Goal: Obtain resource: Obtain resource

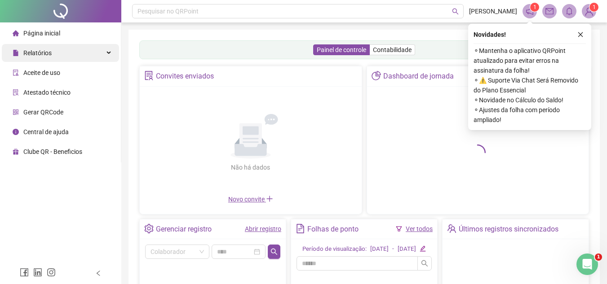
click at [56, 51] on div "Relatórios" at bounding box center [60, 53] width 117 height 18
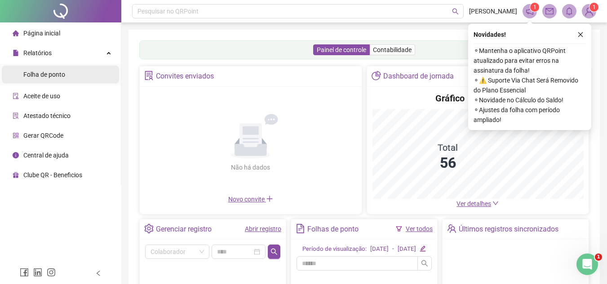
click at [44, 73] on span "Folha de ponto" at bounding box center [44, 74] width 42 height 7
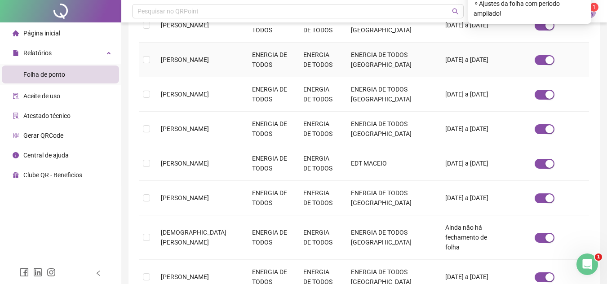
scroll to position [351, 0]
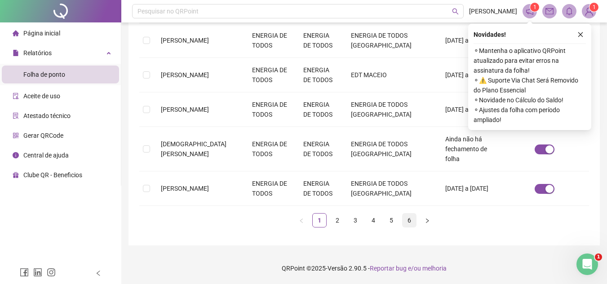
click at [410, 223] on link "6" at bounding box center [409, 220] width 13 height 13
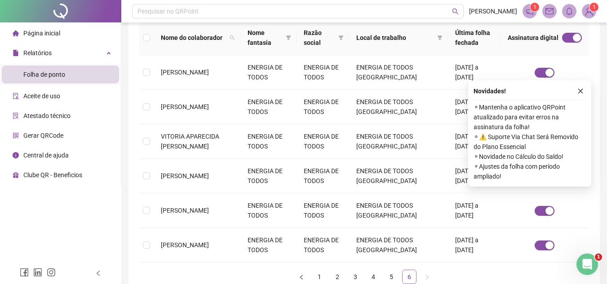
scroll to position [203, 0]
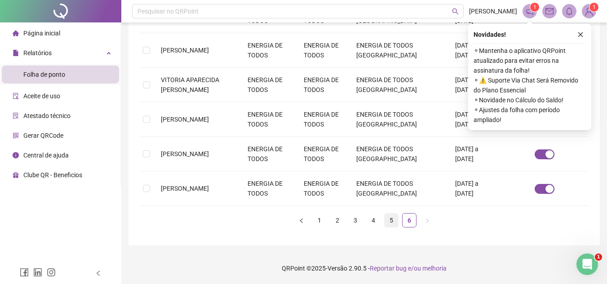
click at [389, 221] on link "5" at bounding box center [391, 220] width 13 height 13
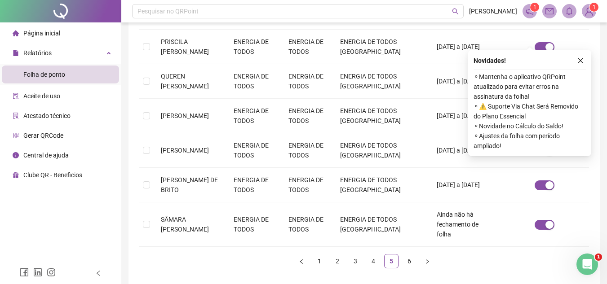
scroll to position [341, 0]
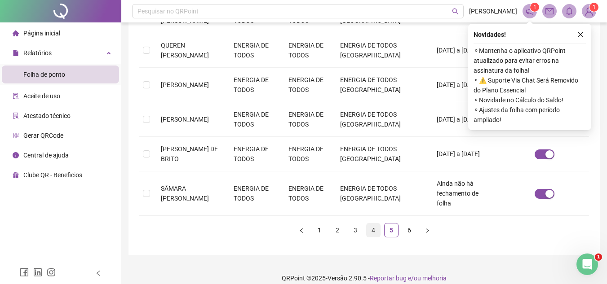
click at [376, 224] on link "4" at bounding box center [373, 230] width 13 height 13
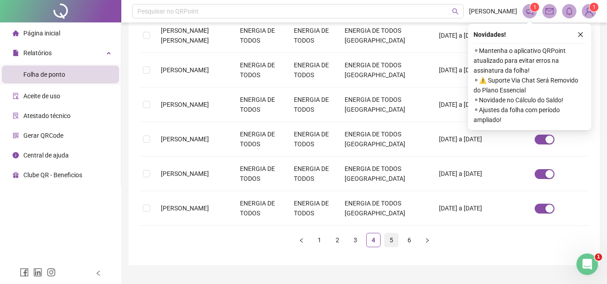
click at [390, 234] on link "5" at bounding box center [391, 240] width 13 height 13
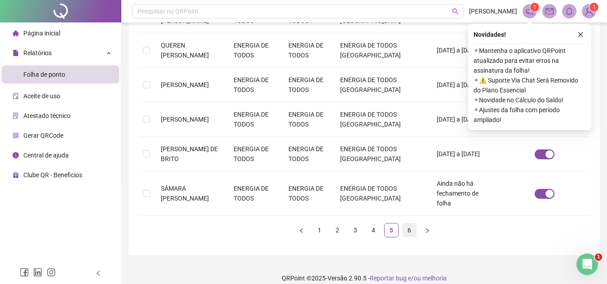
click at [414, 224] on link "6" at bounding box center [409, 230] width 13 height 13
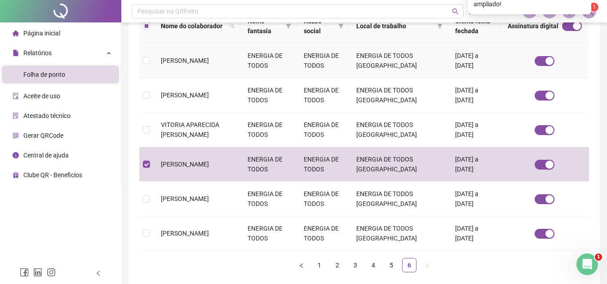
scroll to position [42, 0]
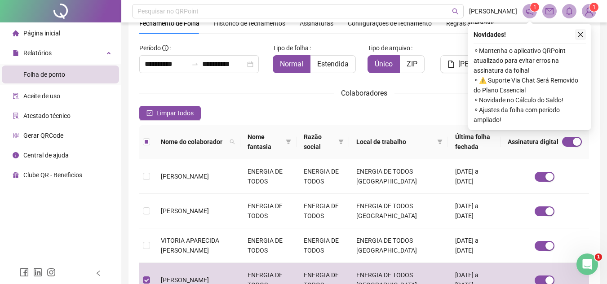
click at [583, 35] on icon "close" at bounding box center [580, 34] width 6 height 6
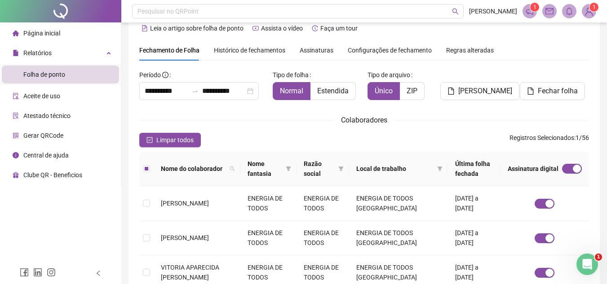
scroll to position [0, 0]
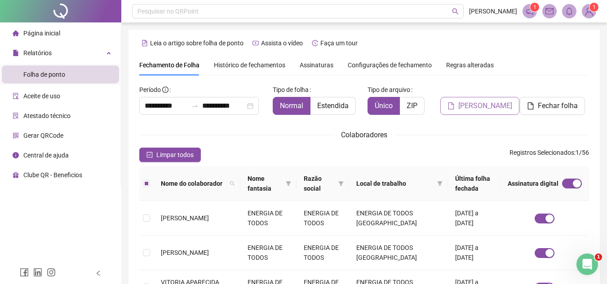
click at [488, 110] on span "Gerar espelho" at bounding box center [485, 106] width 54 height 11
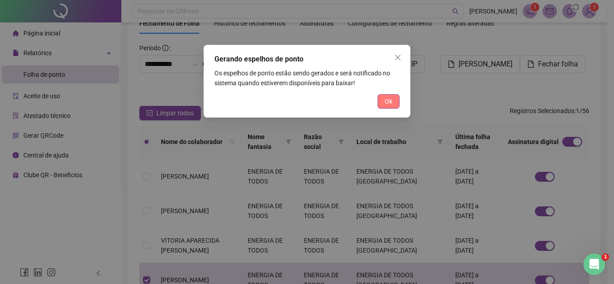
click at [391, 100] on span "Ok" at bounding box center [389, 102] width 8 height 10
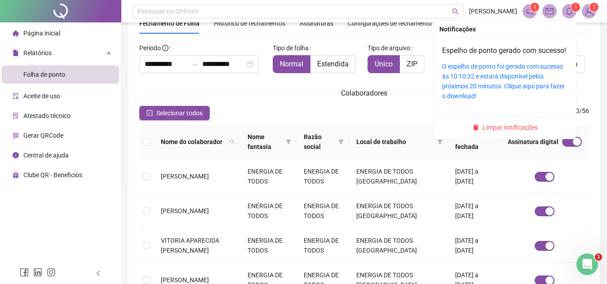
click at [567, 12] on icon "bell" at bounding box center [569, 11] width 6 height 8
click at [571, 10] on icon "bell" at bounding box center [569, 11] width 6 height 8
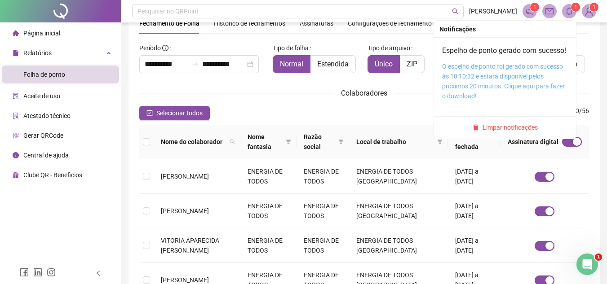
click at [513, 79] on link "O espelho de ponto foi gerado com sucesso às 10:10:32 e estará disponível pelos…" at bounding box center [503, 81] width 123 height 37
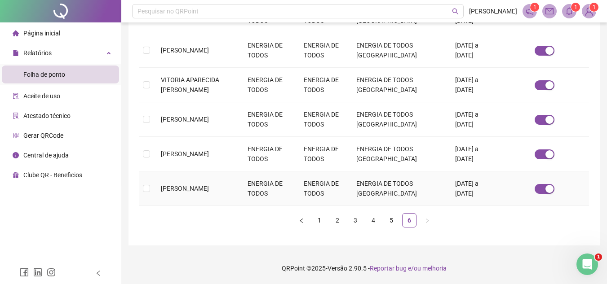
scroll to position [0, 0]
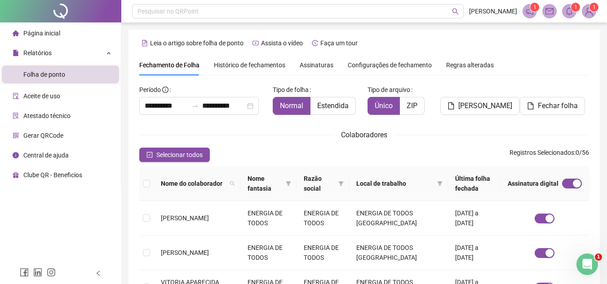
click at [330, 107] on span "Estendida" at bounding box center [332, 106] width 31 height 9
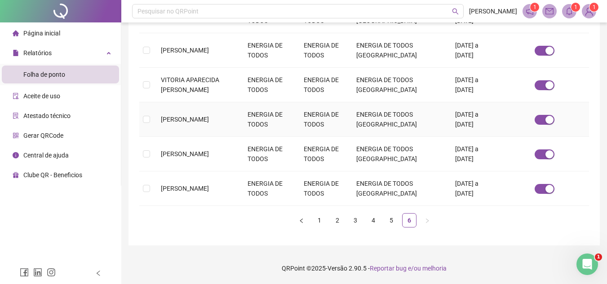
scroll to position [42, 0]
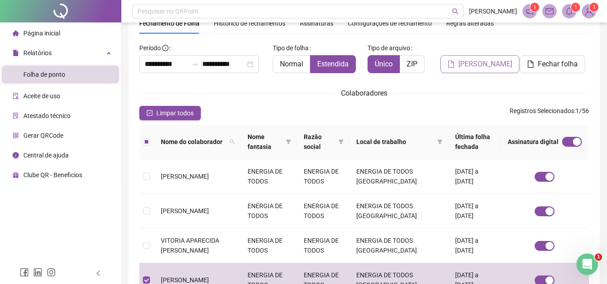
click at [485, 65] on span "Gerar espelho" at bounding box center [485, 64] width 54 height 11
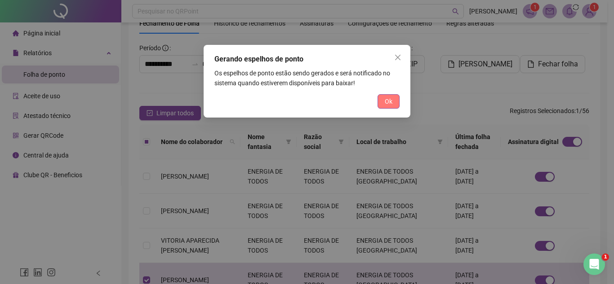
click at [396, 98] on button "Ok" at bounding box center [388, 101] width 22 height 14
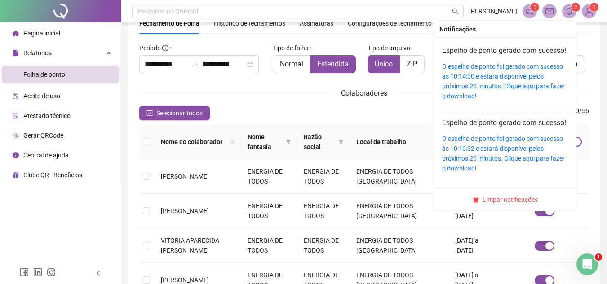
click at [568, 9] on icon "bell" at bounding box center [569, 11] width 8 height 8
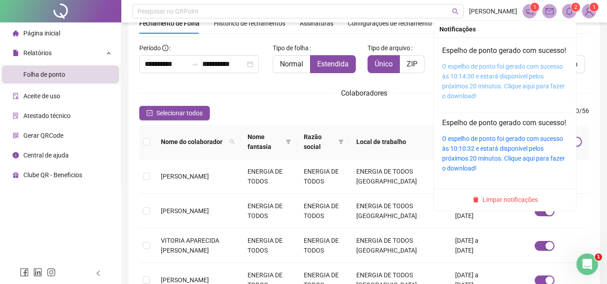
click at [517, 77] on link "O espelho de ponto foi gerado com sucesso às 10:14:30 e estará disponível pelos…" at bounding box center [503, 81] width 123 height 37
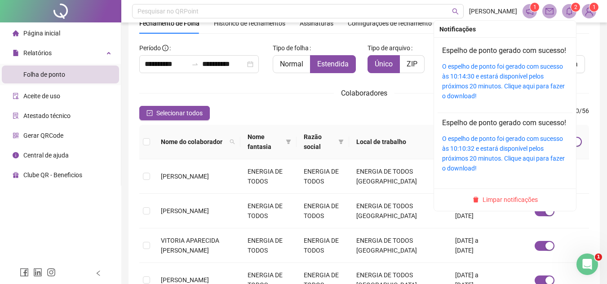
click at [574, 4] on span "2" at bounding box center [575, 7] width 3 height 6
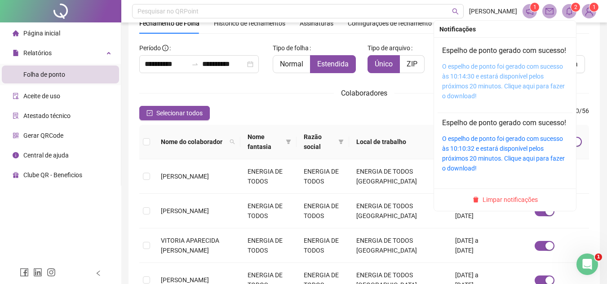
click at [514, 87] on link "O espelho de ponto foi gerado com sucesso às 10:14:30 e estará disponível pelos…" at bounding box center [503, 81] width 123 height 37
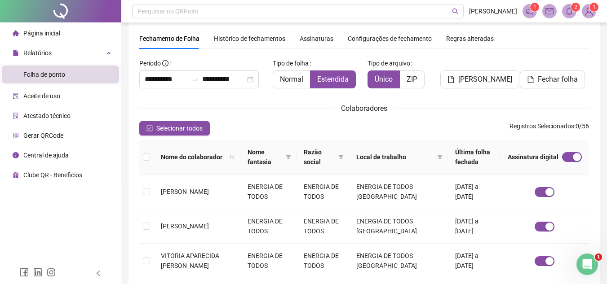
scroll to position [0, 0]
